Goal: Task Accomplishment & Management: Manage account settings

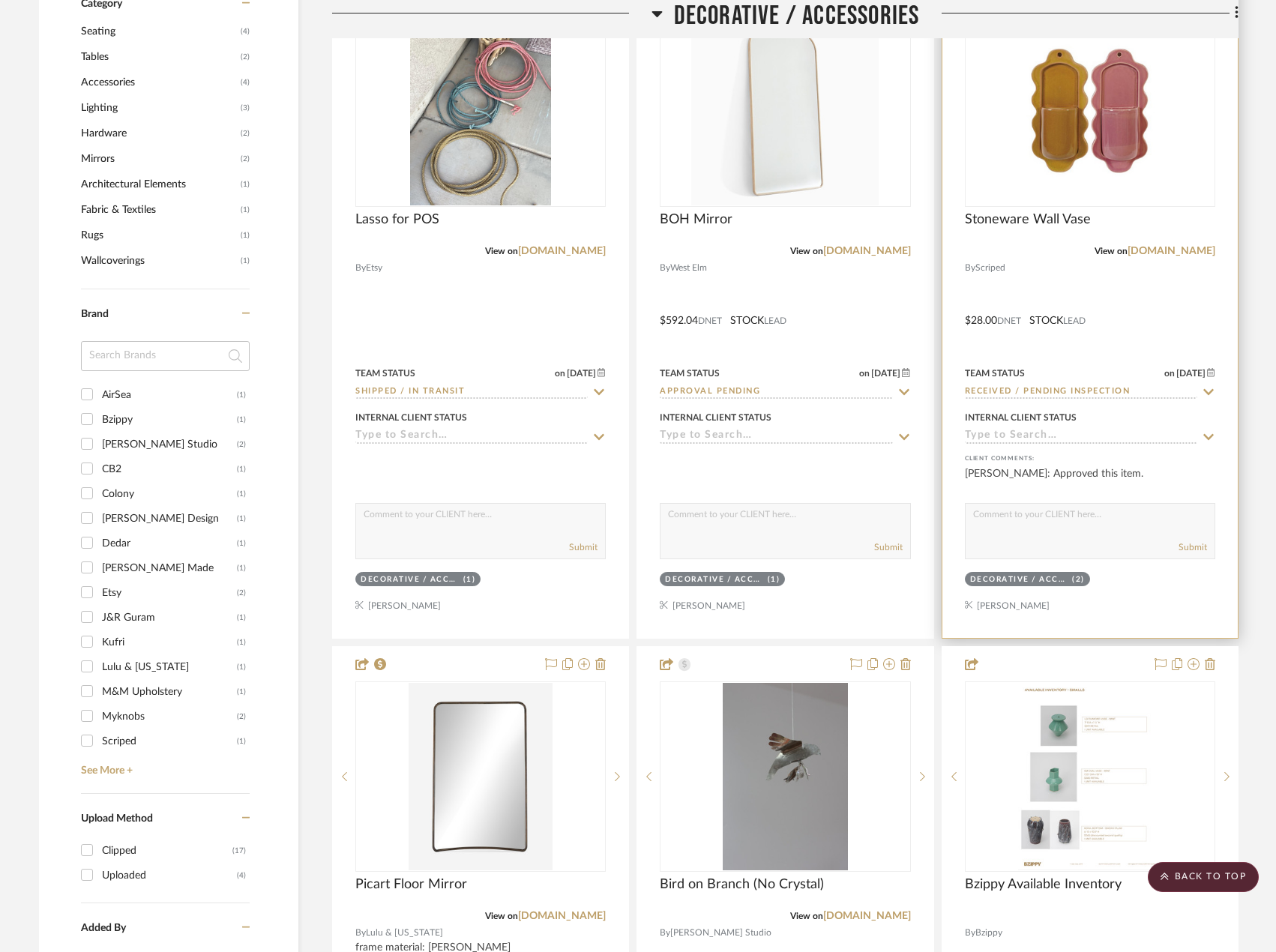
scroll to position [1049, 0]
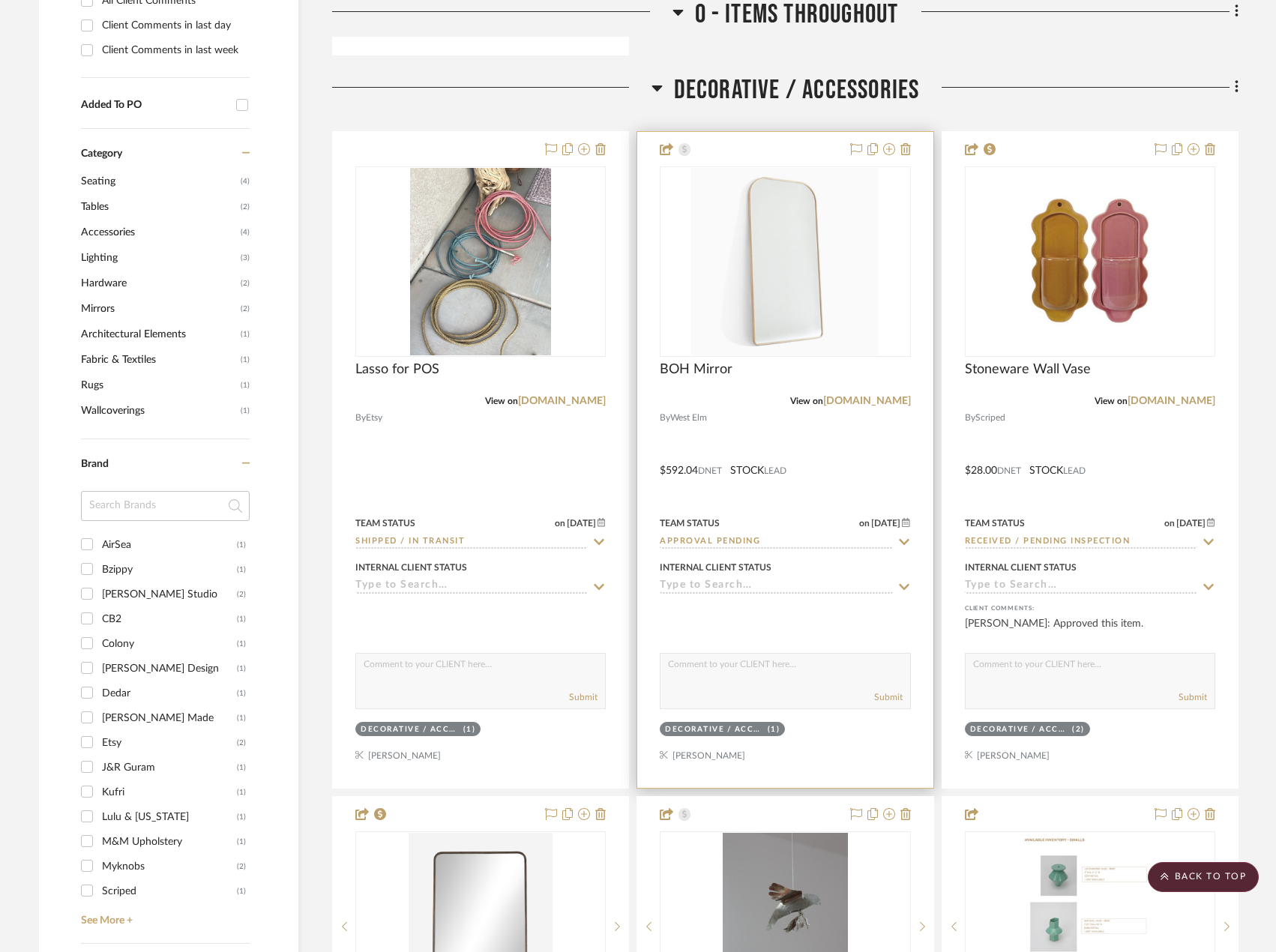
click at [875, 431] on div at bounding box center [785, 460] width 295 height 656
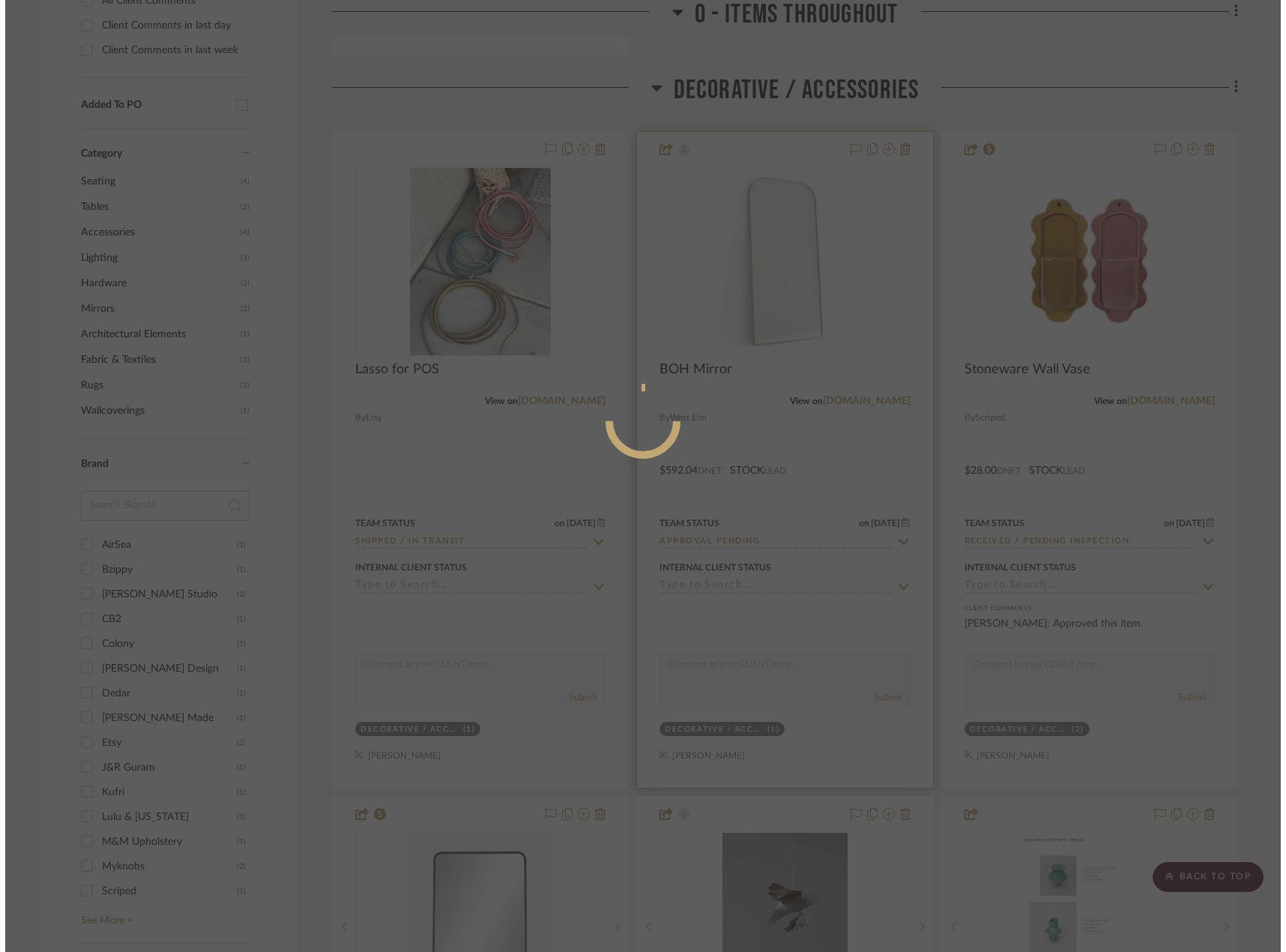
scroll to position [0, 0]
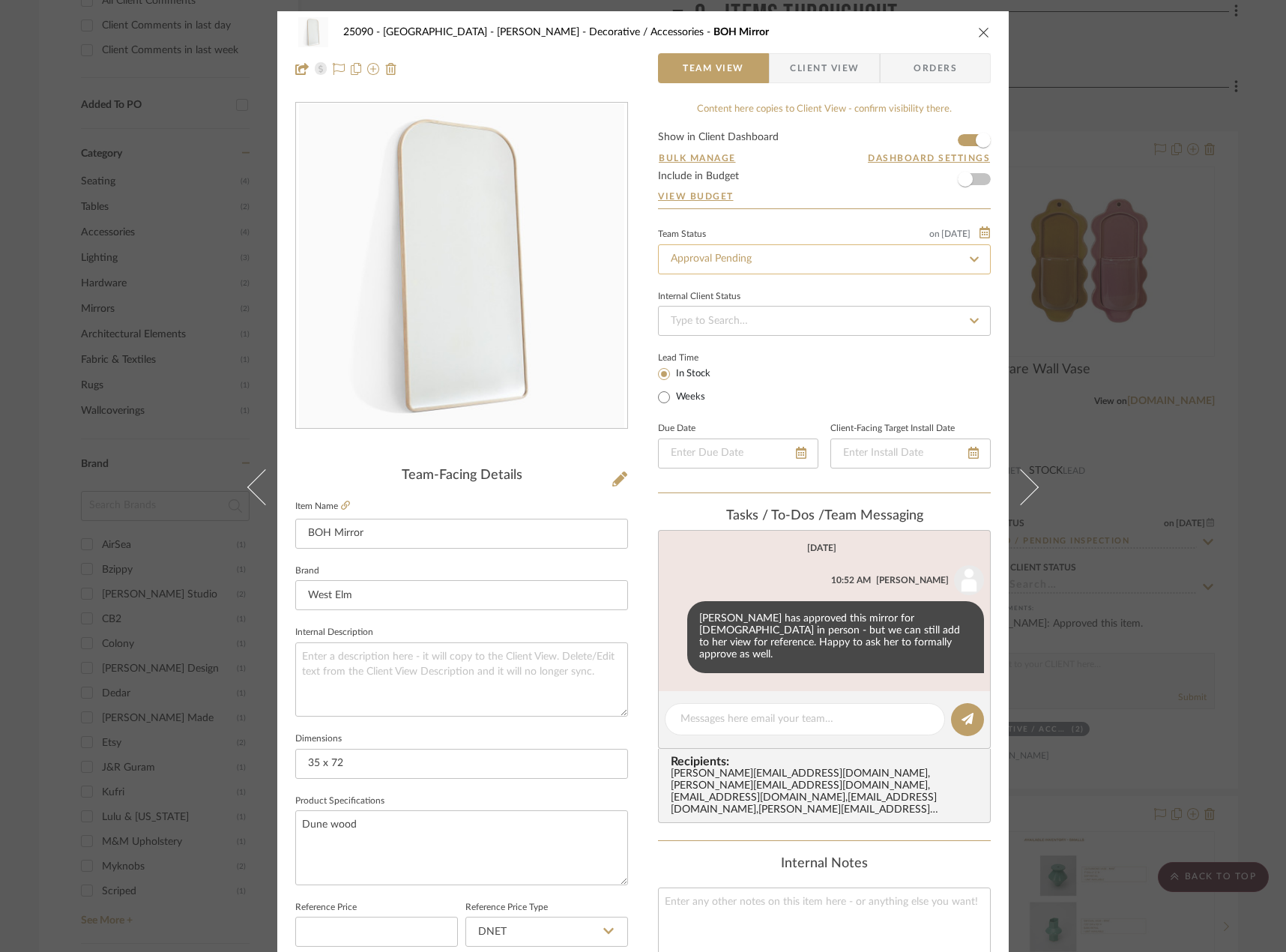
click at [720, 253] on input "Approval Pending" at bounding box center [824, 259] width 332 height 30
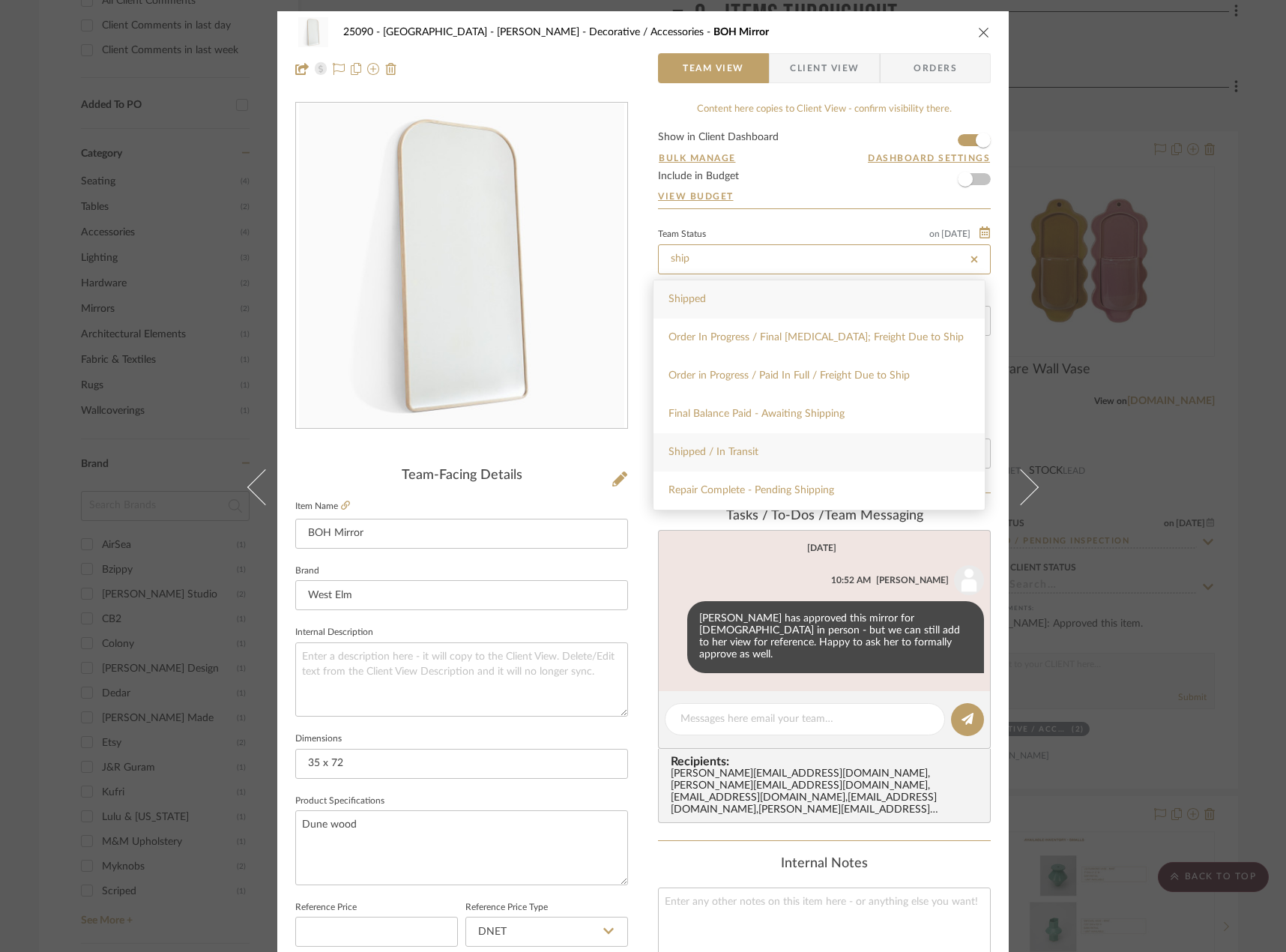
type input "ship"
click at [773, 440] on div "Shipped / In Transit" at bounding box center [818, 452] width 331 height 38
type input "[DATE]"
type input "Shipped / In Transit"
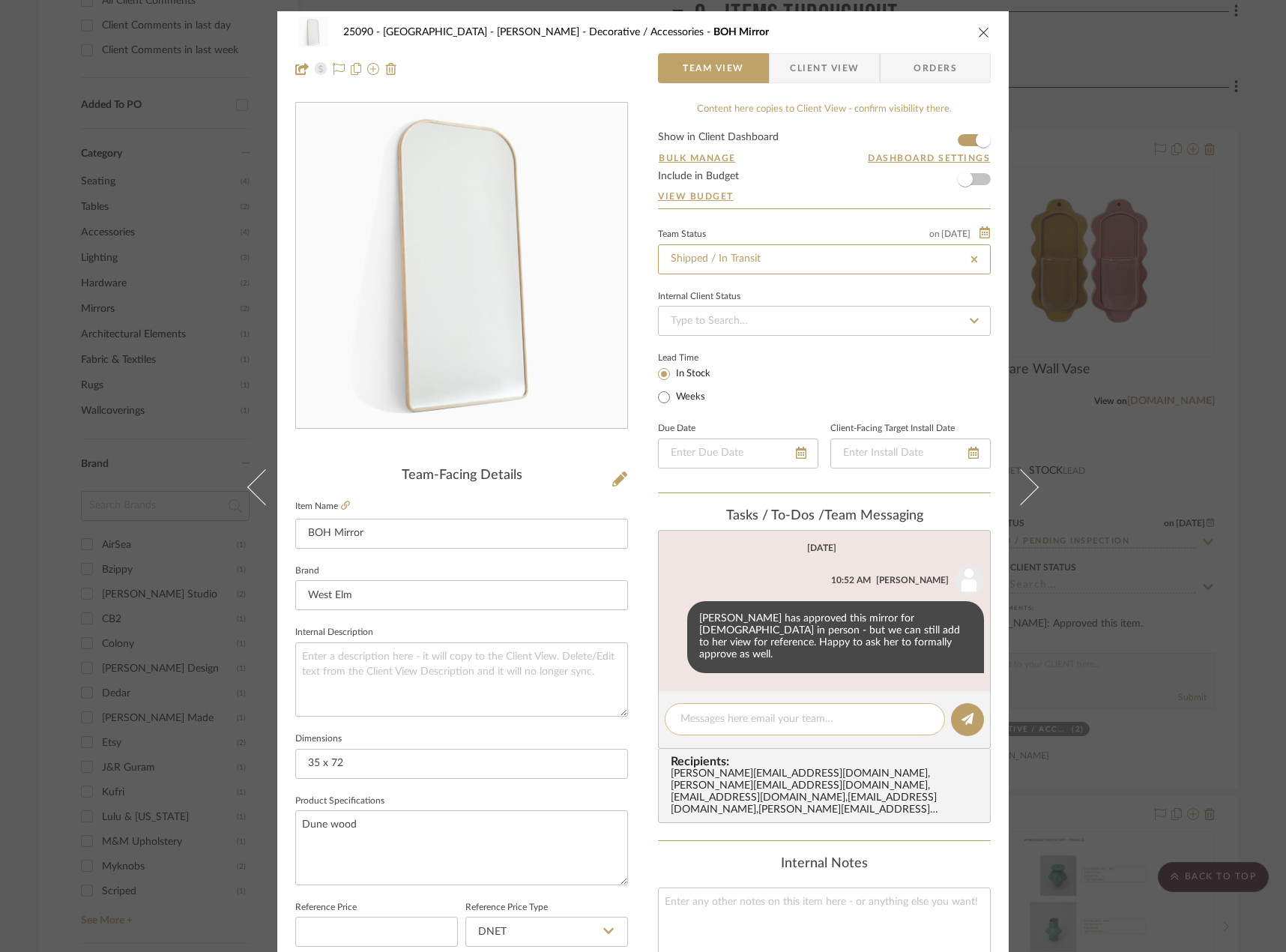
type input "[DATE]"
type input "Shipped / In Transit"
click at [755, 711] on textarea at bounding box center [804, 719] width 248 height 16
paste textarea "25097312"
type textarea "Delivery [DATE][DATE], appointment 25097312"
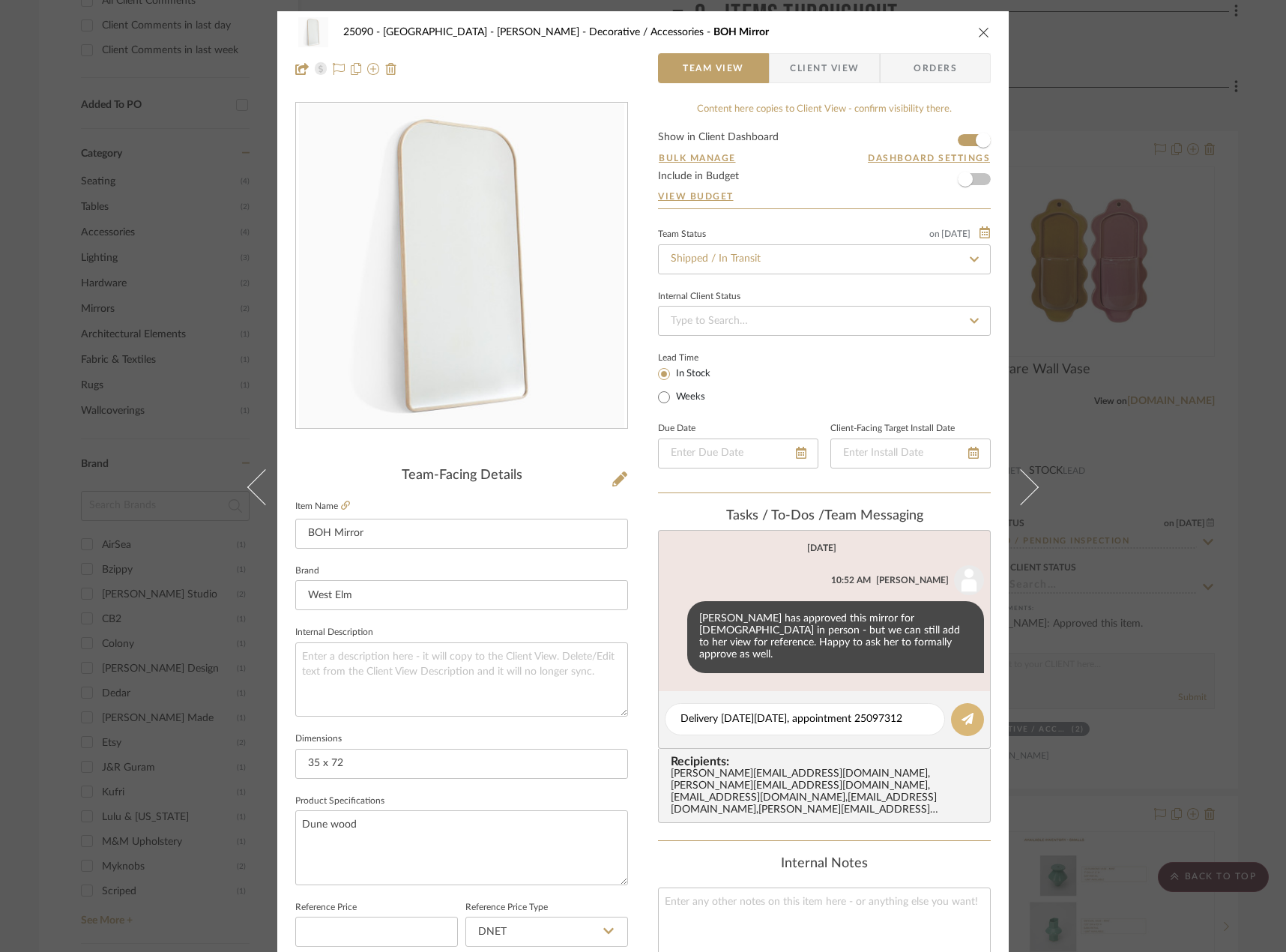
click at [962, 712] on icon at bounding box center [968, 719] width 12 height 12
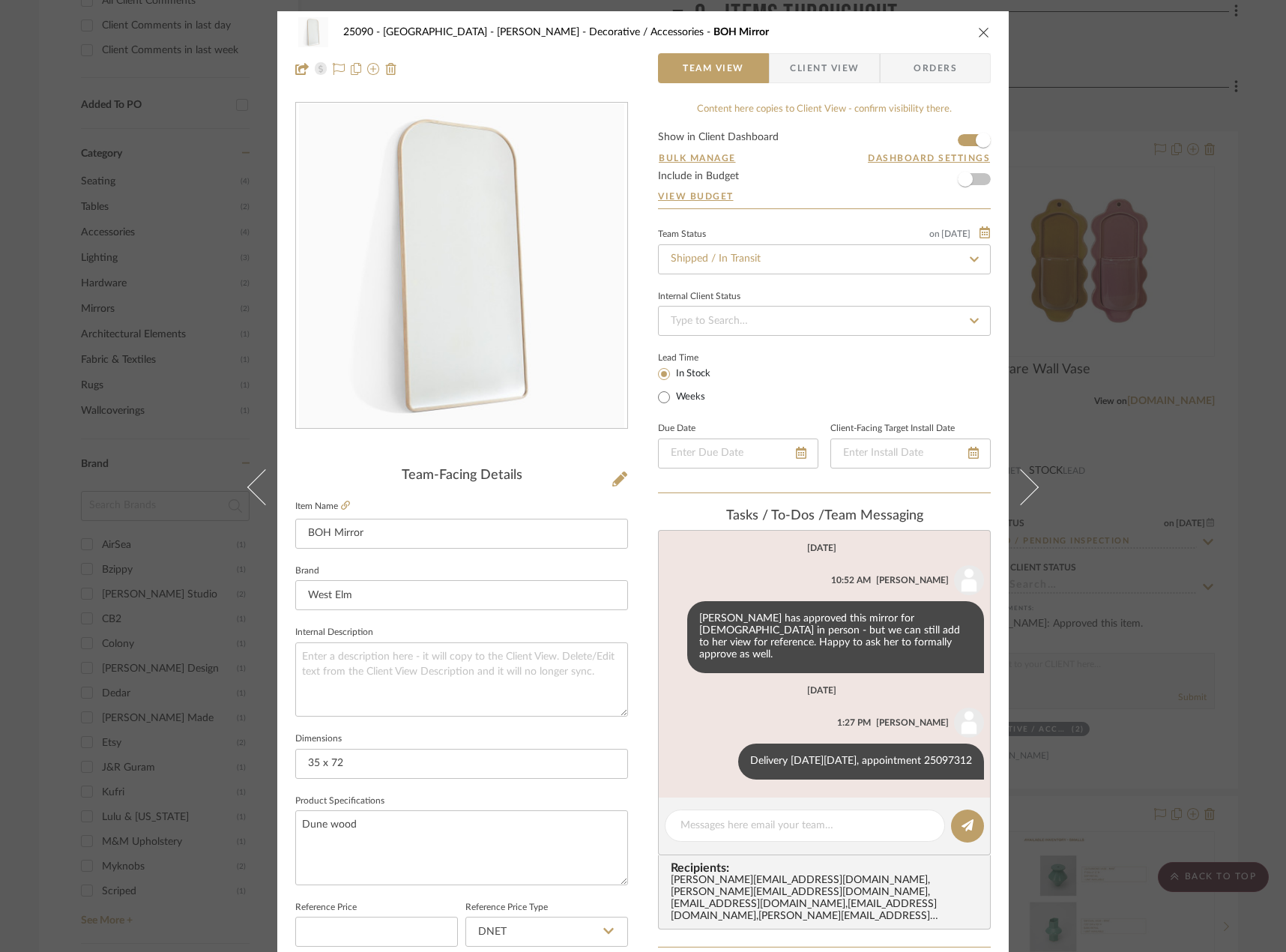
click at [110, 254] on div "25090 - Bowie House - [PERSON_NAME] Decorative / Accessories BOH Mirror Team Vi…" at bounding box center [643, 476] width 1286 height 952
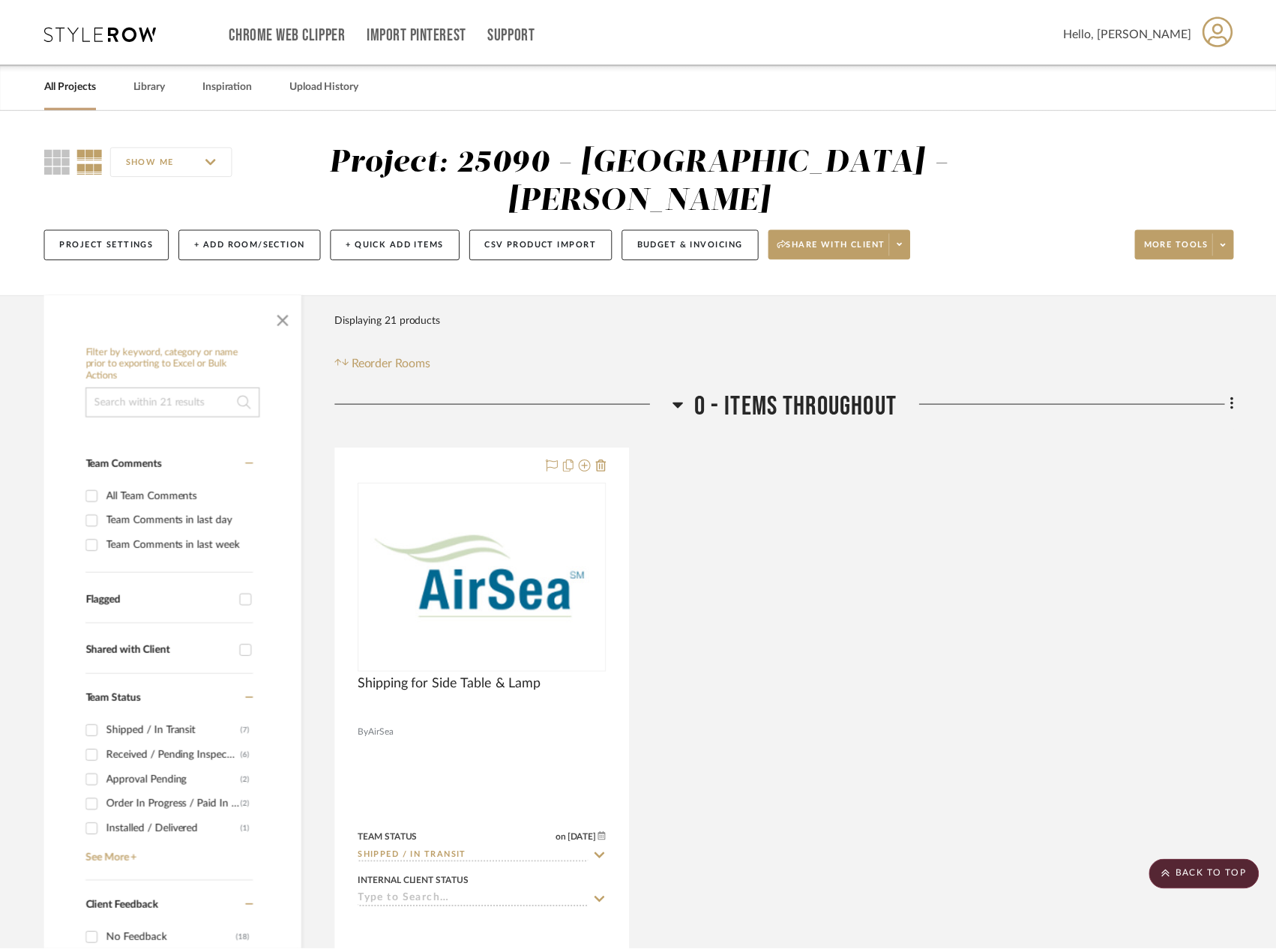
scroll to position [1049, 0]
